Goal: Task Accomplishment & Management: Check status

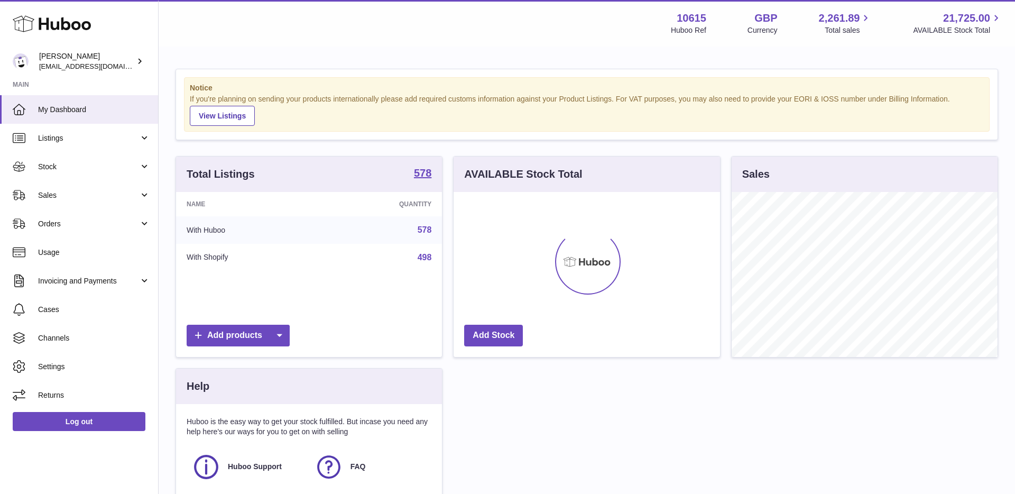
scroll to position [165, 266]
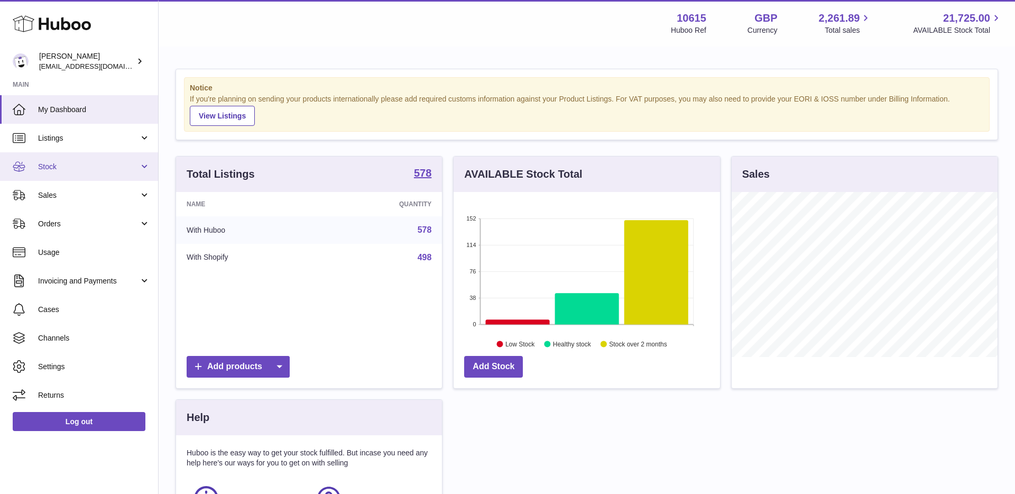
click at [76, 169] on span "Stock" at bounding box center [88, 167] width 101 height 10
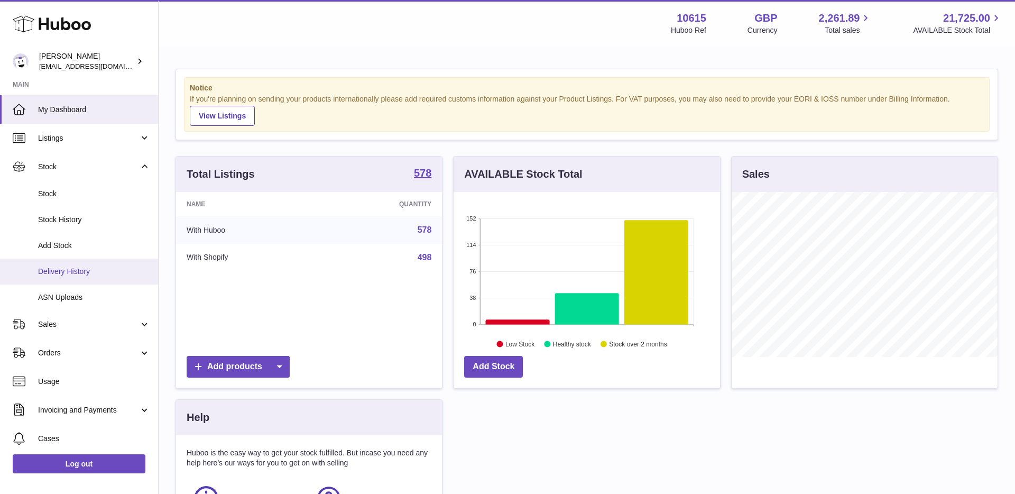
click at [62, 266] on span "Delivery History" at bounding box center [94, 271] width 112 height 10
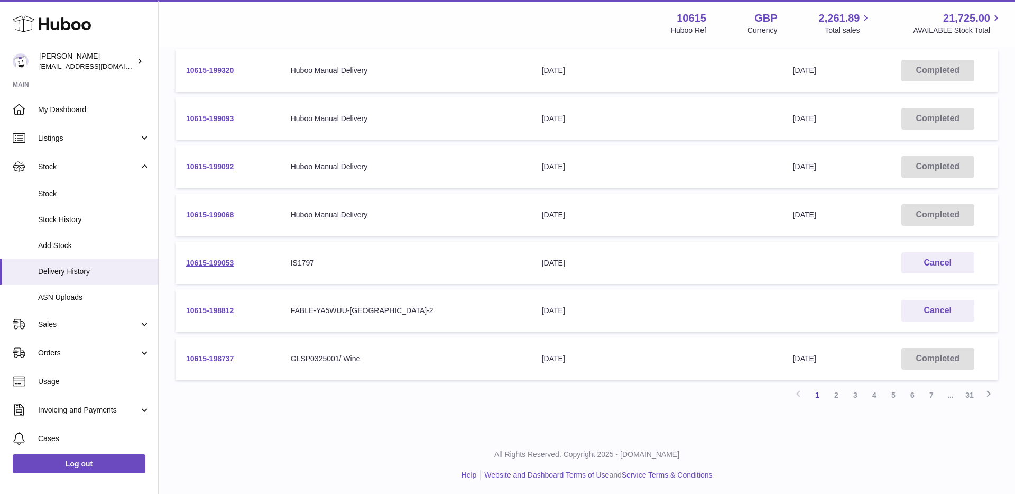
scroll to position [306, 0]
